Goal: Task Accomplishment & Management: Manage account settings

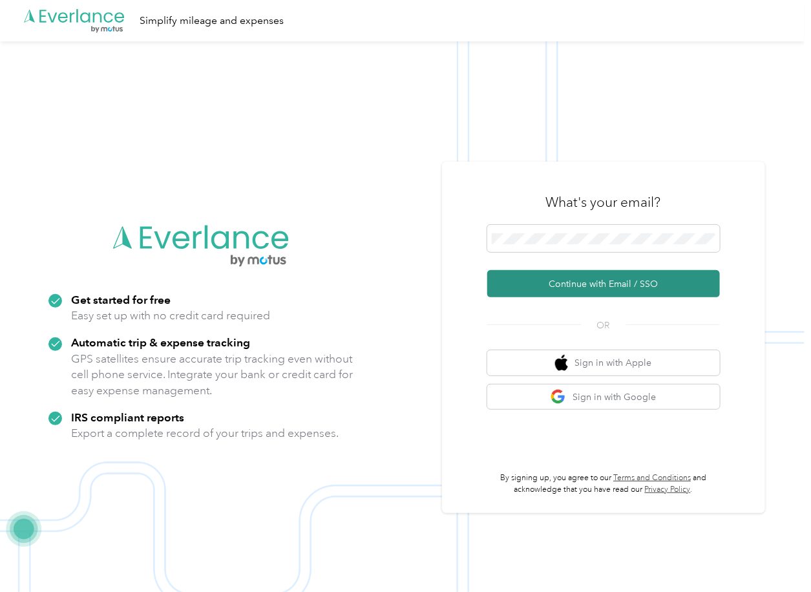
click at [517, 276] on button "Continue with Email / SSO" at bounding box center [603, 283] width 233 height 27
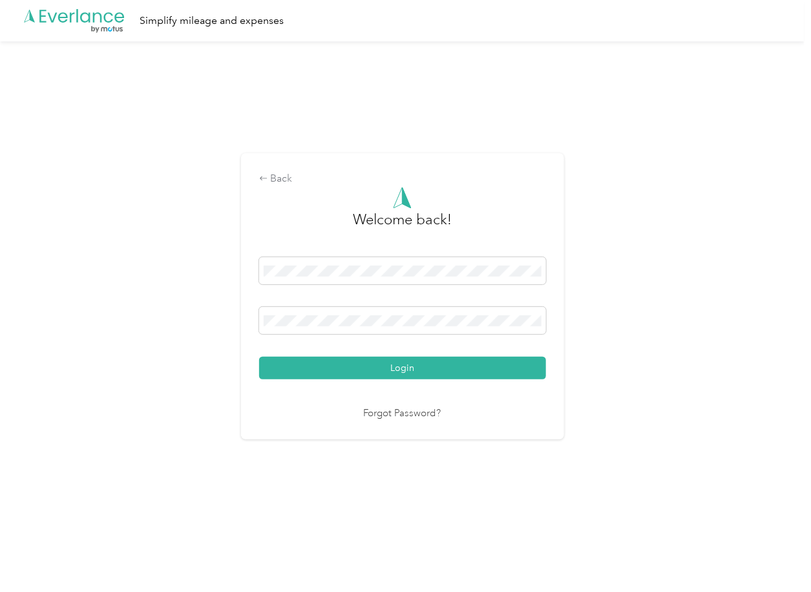
click at [304, 373] on button "Login" at bounding box center [402, 368] width 287 height 23
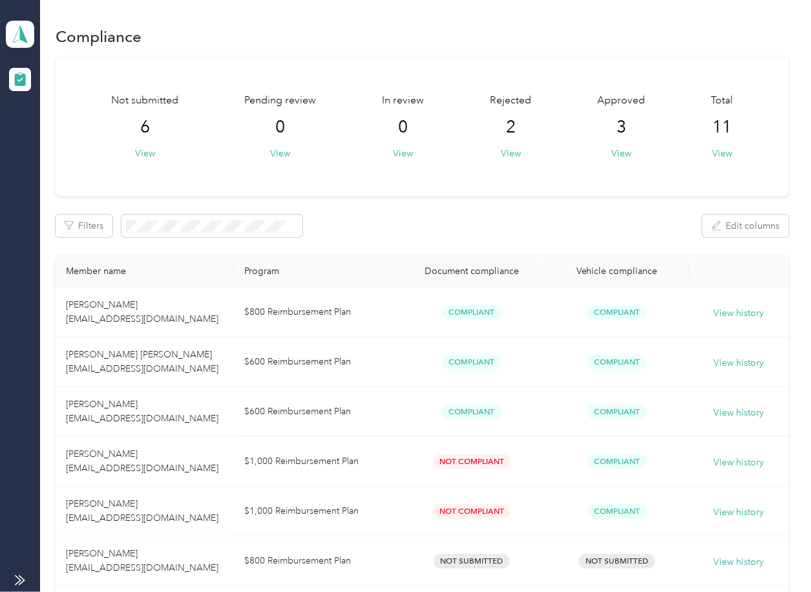
click at [429, 195] on div "Not submitted 6 View Pending review 0 View In review 0 View Rejected 2 View App…" at bounding box center [422, 127] width 733 height 140
click at [21, 27] on polygon at bounding box center [23, 33] width 7 height 17
click at [57, 140] on div "Log out" at bounding box center [42, 136] width 50 height 14
